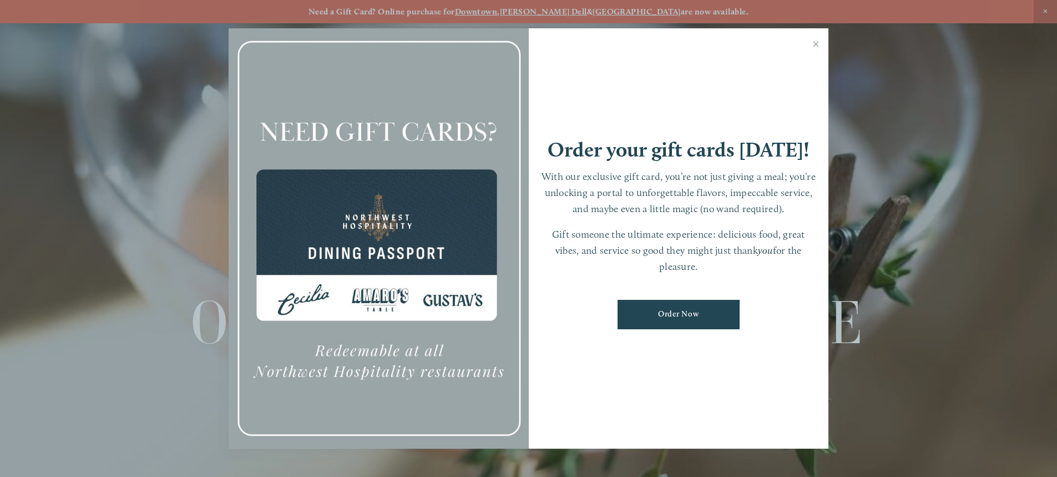
scroll to position [23, 0]
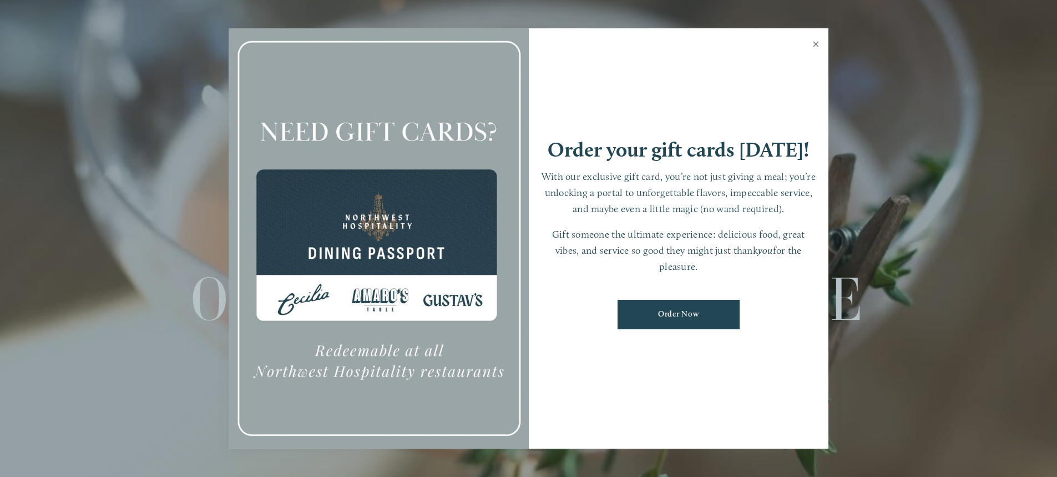
click at [813, 44] on link "Close" at bounding box center [816, 45] width 22 height 31
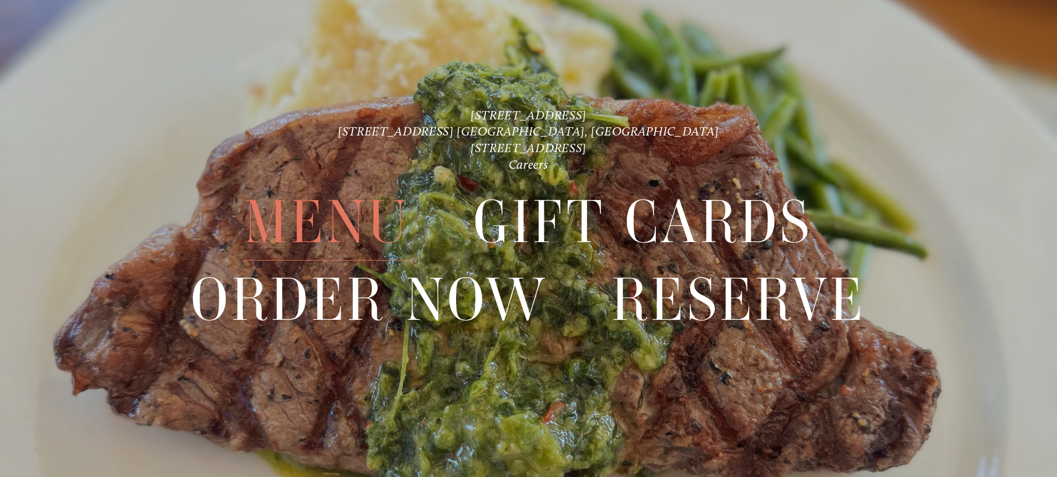
click at [347, 220] on span "Menu" at bounding box center [326, 222] width 165 height 77
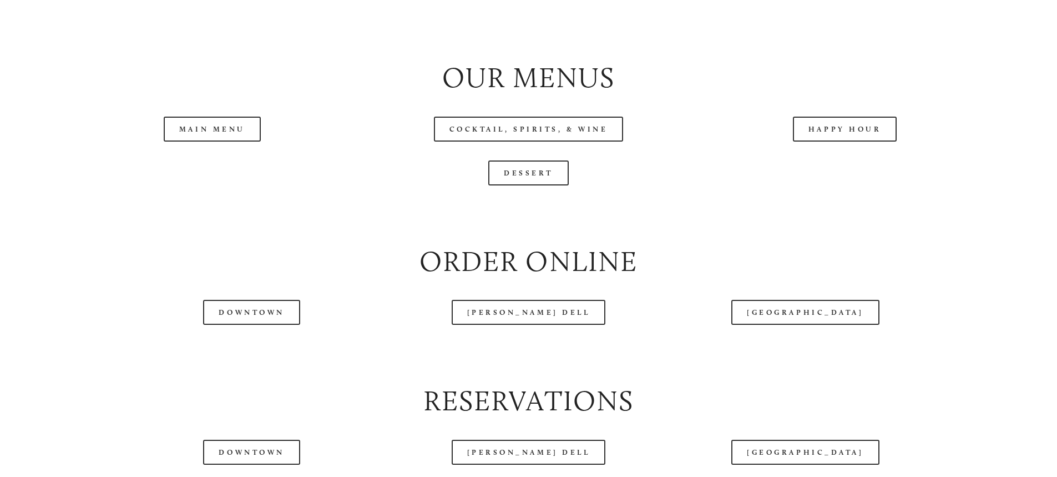
scroll to position [1276, 0]
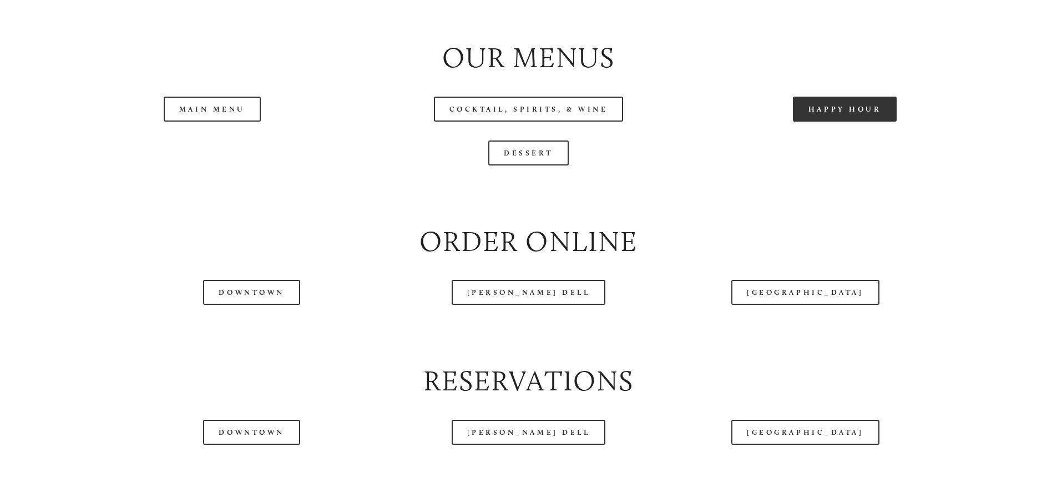
click at [832, 122] on link "Happy Hour" at bounding box center [845, 109] width 104 height 25
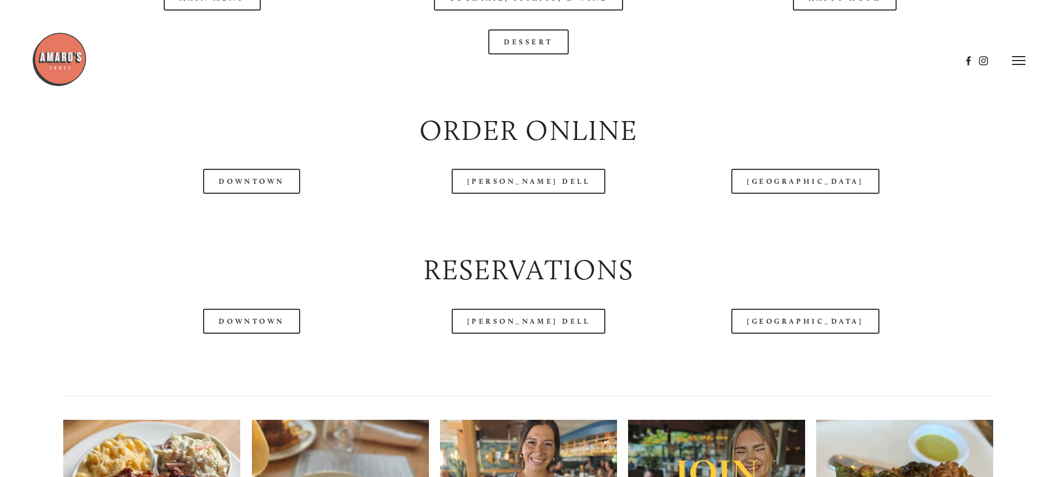
scroll to position [1332, 0]
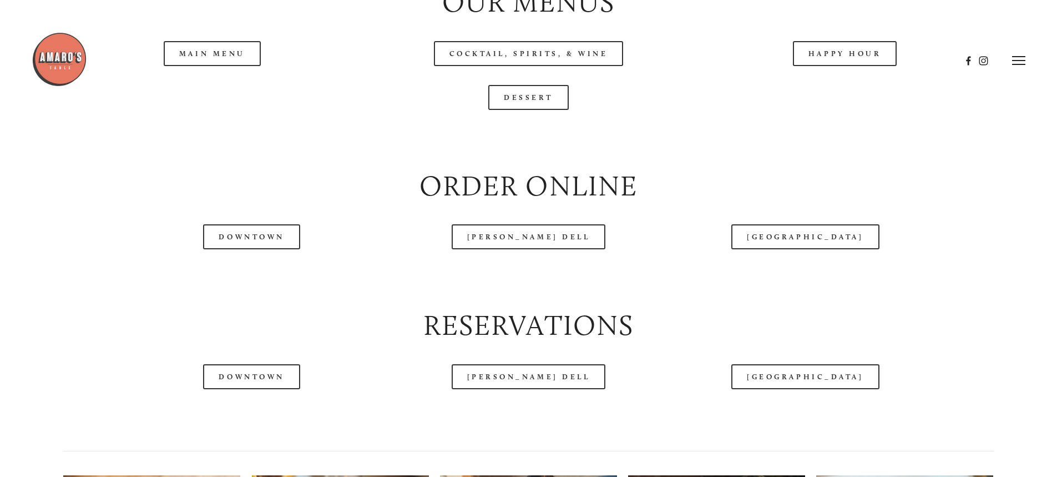
click at [211, 87] on div at bounding box center [496, 61] width 929 height 58
click at [218, 84] on div at bounding box center [496, 61] width 929 height 58
click at [216, 84] on div at bounding box center [496, 61] width 929 height 58
click at [222, 89] on header "Menu Order Now Visit Gallery 0" at bounding box center [529, 60] width 994 height 121
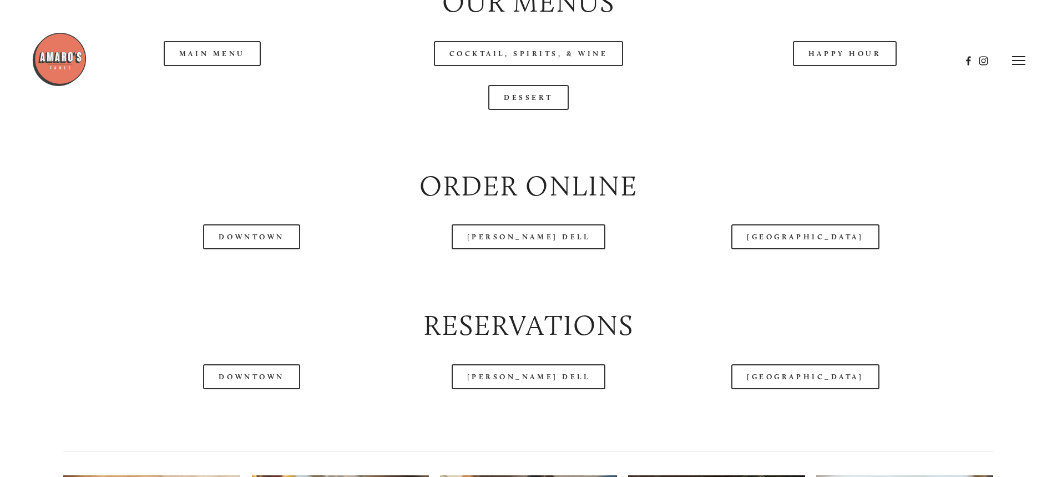
click at [223, 93] on header "Menu Order Now Visit Gallery 0" at bounding box center [529, 60] width 994 height 121
click at [281, 110] on div "Dessert" at bounding box center [528, 97] width 930 height 25
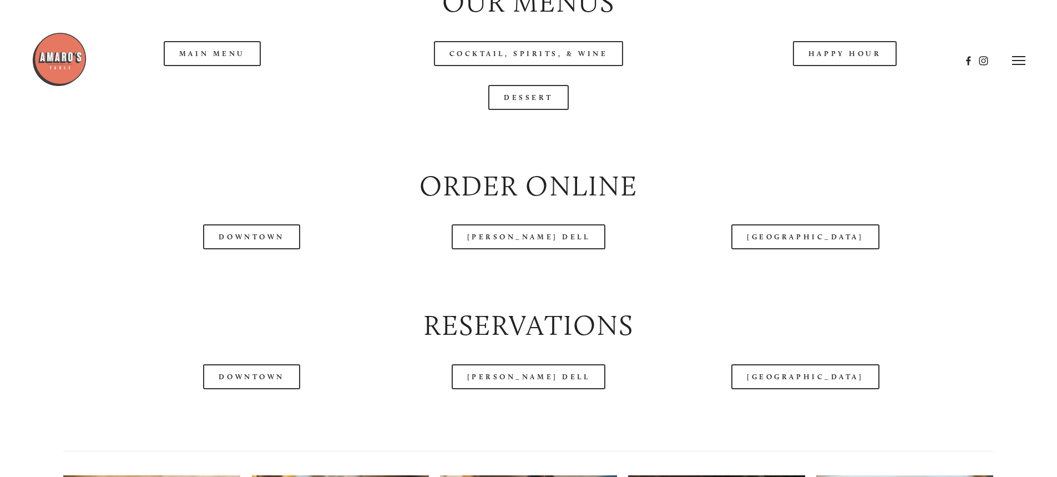
click at [76, 62] on img at bounding box center [59, 59] width 55 height 55
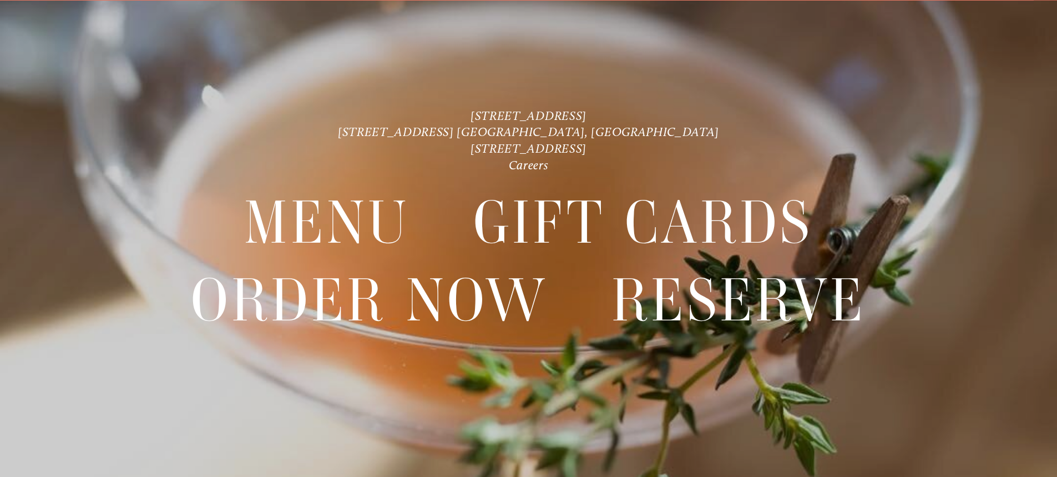
scroll to position [23, 0]
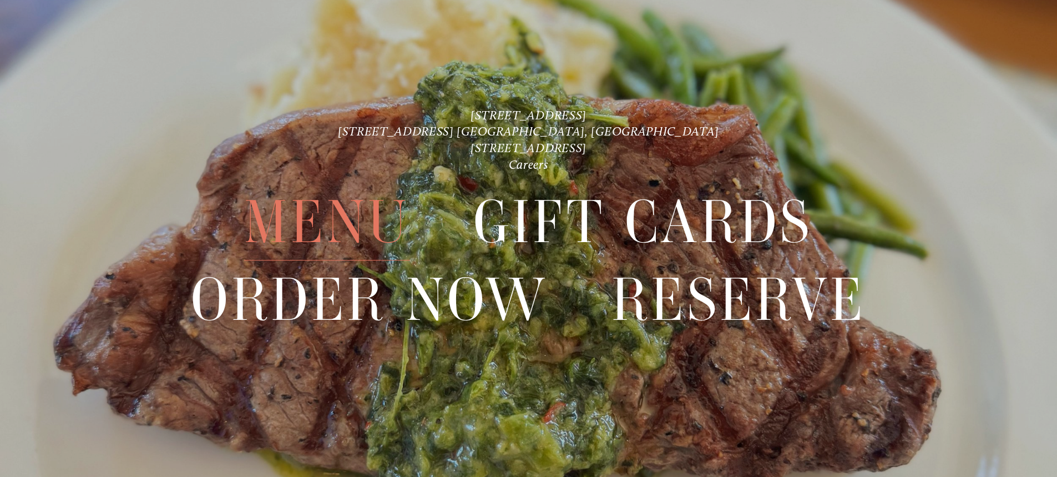
click at [365, 214] on span "Menu" at bounding box center [326, 222] width 165 height 77
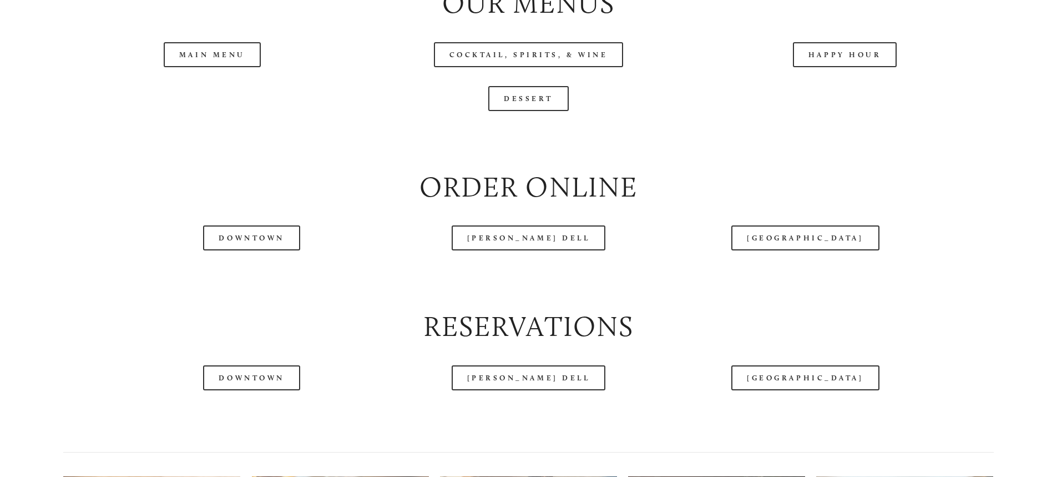
scroll to position [1332, 0]
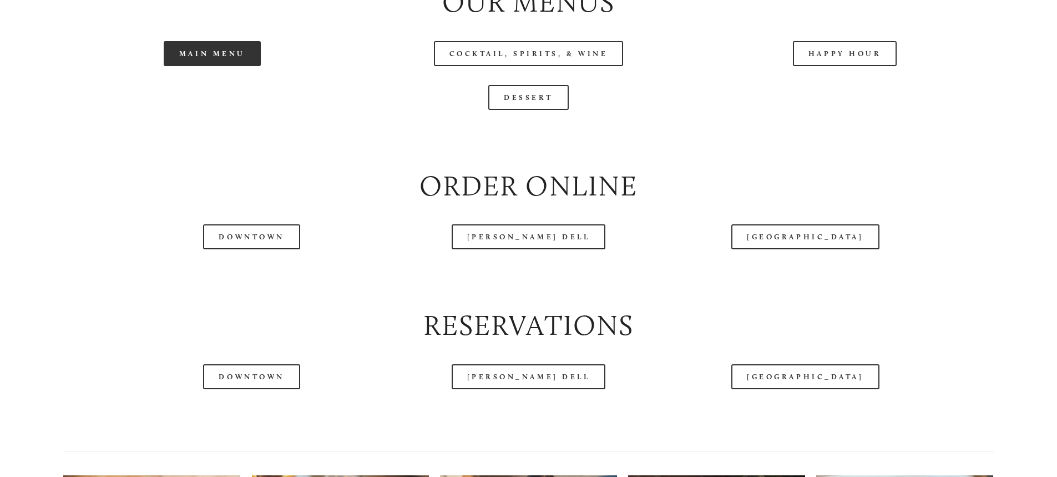
click at [213, 66] on link "Main Menu" at bounding box center [212, 53] width 97 height 25
click at [846, 78] on header "Menu Order Now Visit Gallery 0" at bounding box center [529, 32] width 994 height 121
click at [838, 77] on header "Menu Order Now Visit Gallery 0" at bounding box center [529, 32] width 994 height 121
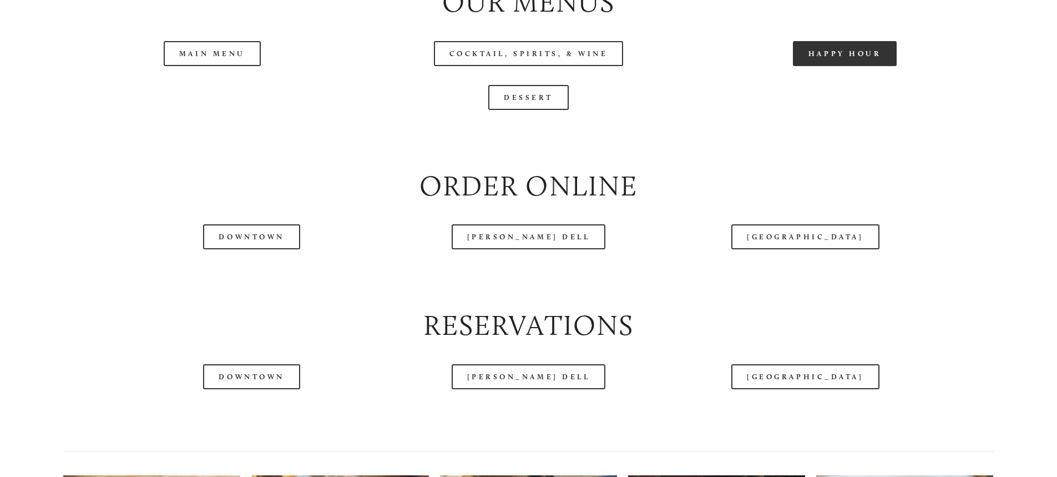
click at [836, 66] on link "Happy Hour" at bounding box center [845, 53] width 104 height 25
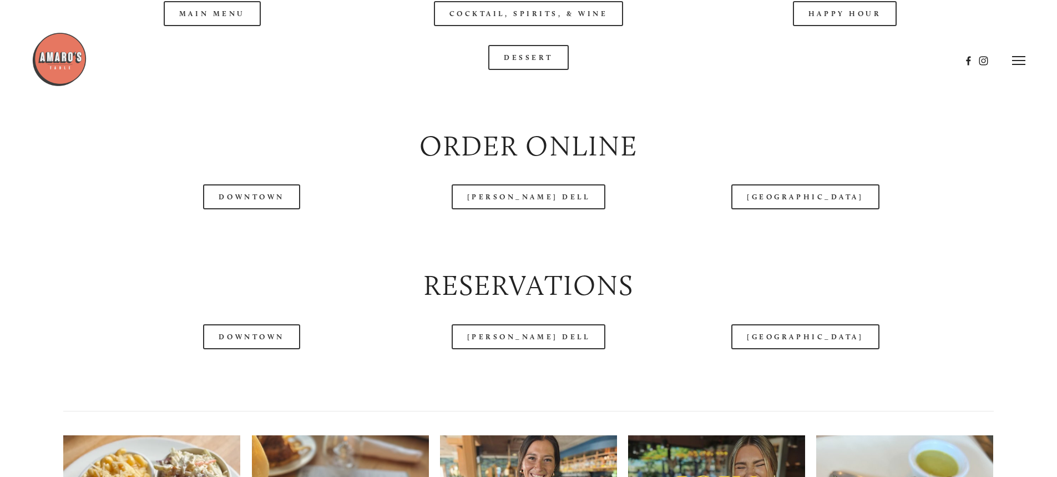
scroll to position [1221, 0]
